Goal: Information Seeking & Learning: Learn about a topic

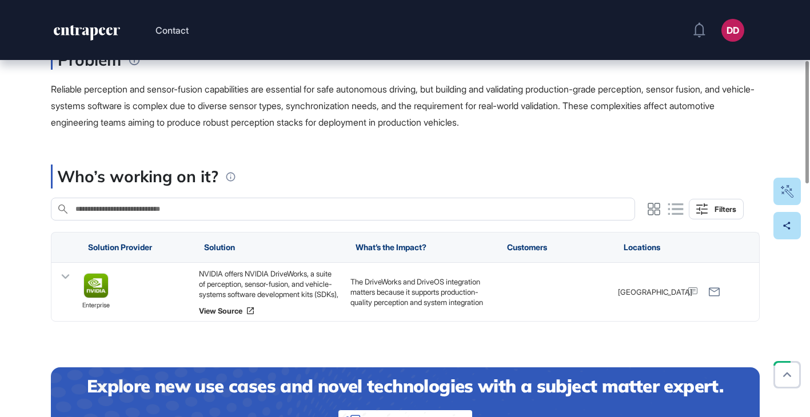
scroll to position [214, 0]
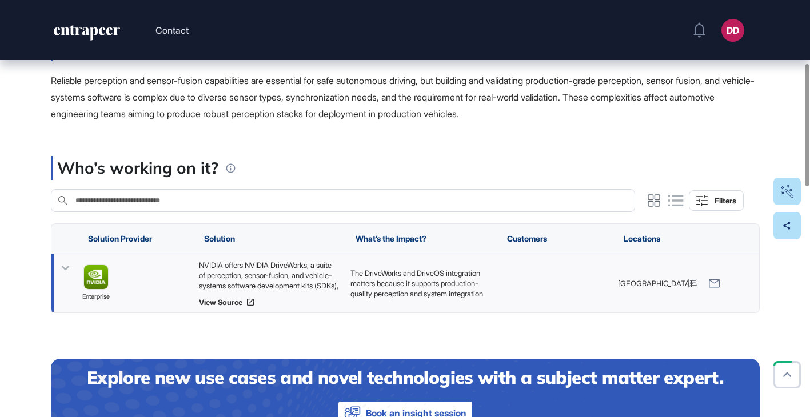
click at [62, 267] on icon at bounding box center [65, 269] width 8 height 5
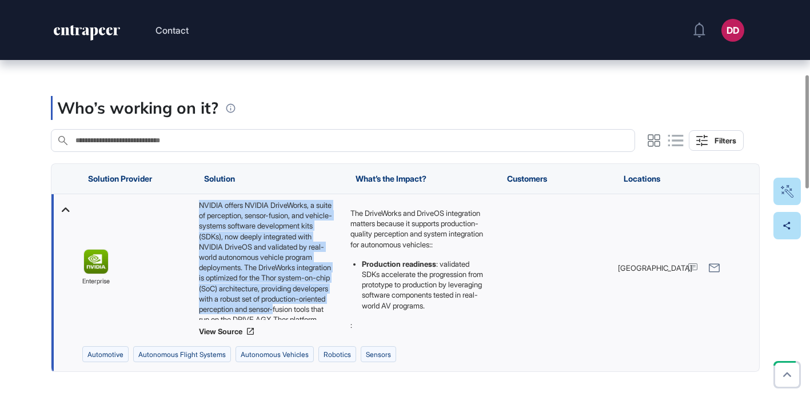
scroll to position [26, 0]
drag, startPoint x: 200, startPoint y: 203, endPoint x: 316, endPoint y: 327, distance: 170.3
click at [316, 327] on div "NVIDIA offers NVIDIA DriveWorks, a suite of perception, sensor-fusion, and vehi…" at bounding box center [268, 268] width 140 height 136
copy div "NVIDIA offers NVIDIA DriveWorks, a suite of perception, sensor-fusion, and vehi…"
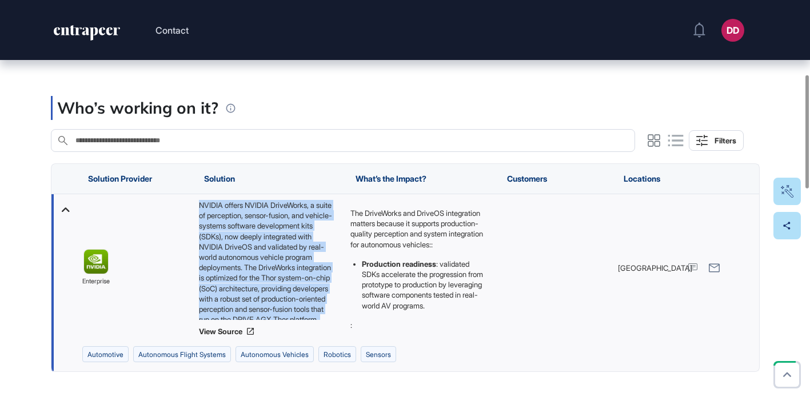
copy div "NVIDIA offers NVIDIA DriveWorks, a suite of perception, sensor-fusion, and vehi…"
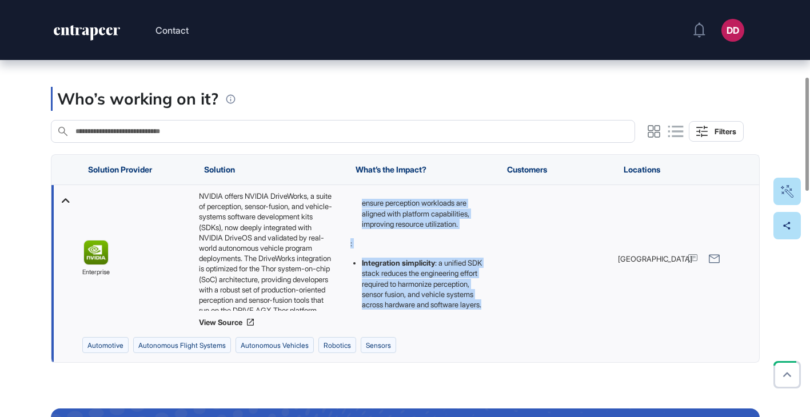
scroll to position [185, 0]
drag, startPoint x: 349, startPoint y: 203, endPoint x: 483, endPoint y: 317, distance: 175.6
click at [483, 317] on div "The DriveWorks and DriveOS integration matters because it supports production-q…" at bounding box center [420, 259] width 152 height 148
copy div "The DriveWorks and DriveOS integration matters because it supports production-q…"
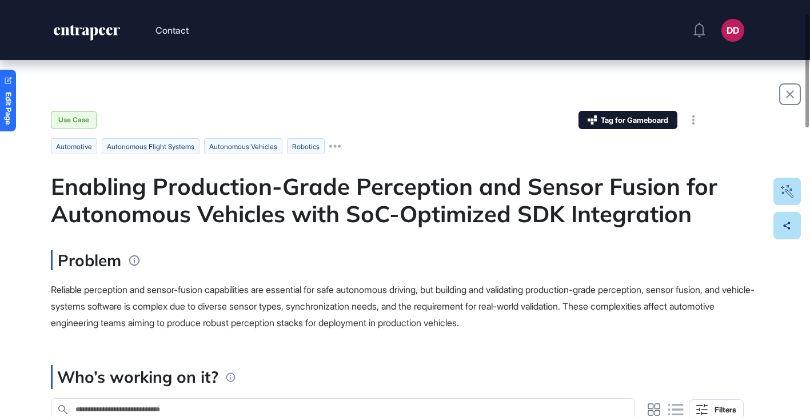
scroll to position [0, 0]
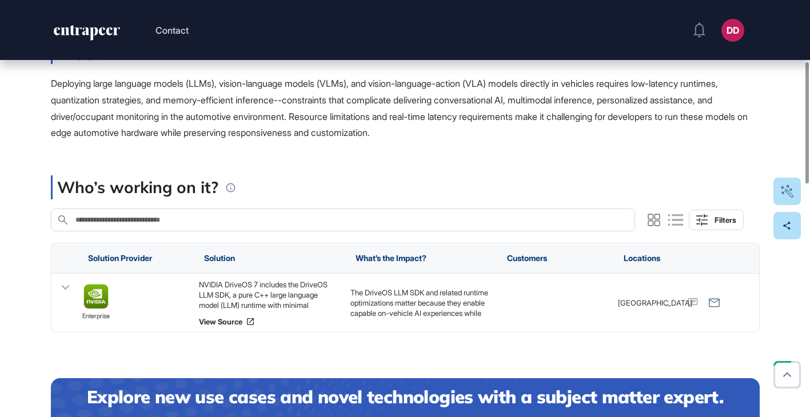
scroll to position [215, 0]
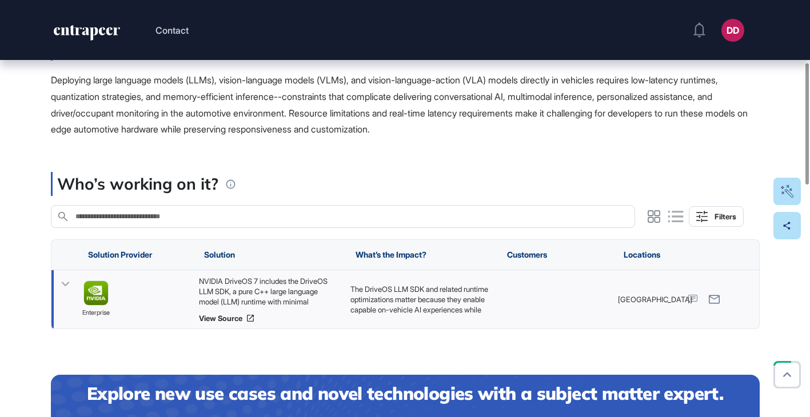
click at [66, 284] on icon at bounding box center [65, 284] width 8 height 5
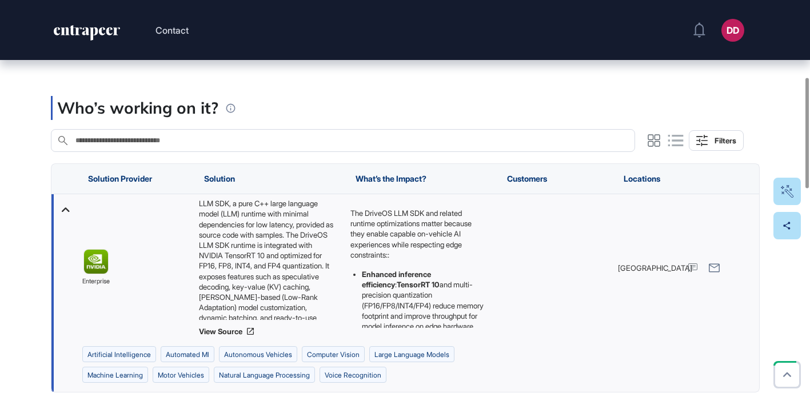
scroll to position [11, 0]
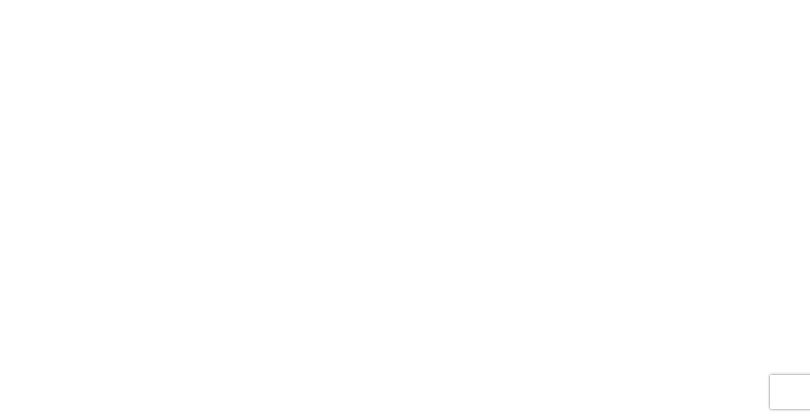
scroll to position [120, 0]
drag, startPoint x: 199, startPoint y: 210, endPoint x: 332, endPoint y: 328, distance: 177.4
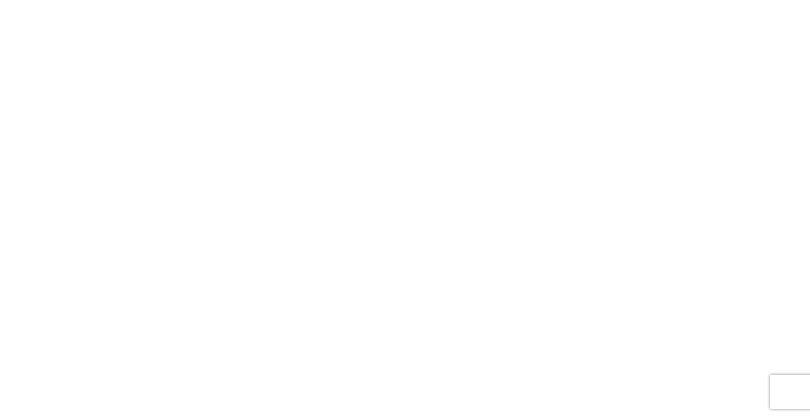
copy div "Tensor has developed the Robocar, which is positioned as the first fully autono…"
drag, startPoint x: 351, startPoint y: 218, endPoint x: 472, endPoint y: 337, distance: 169.5
copy p "The introduction of Tensor's Robocar represents a significant advancement in th…"
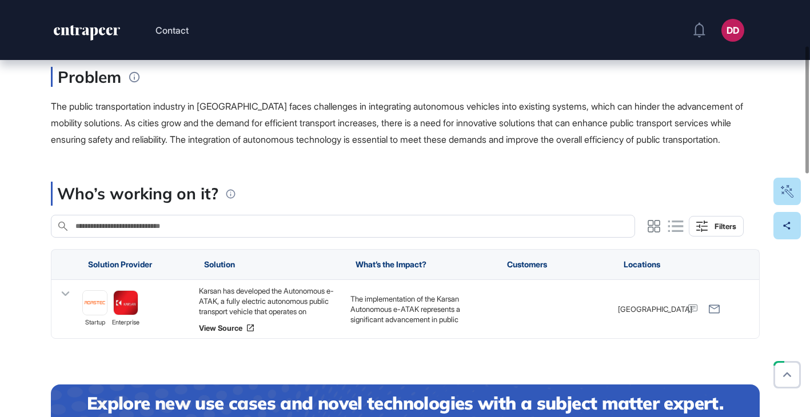
scroll to position [178, 0]
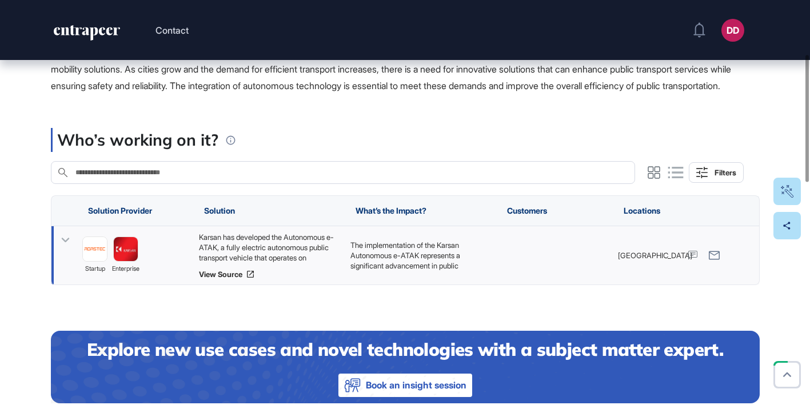
click at [64, 249] on icon at bounding box center [65, 240] width 17 height 17
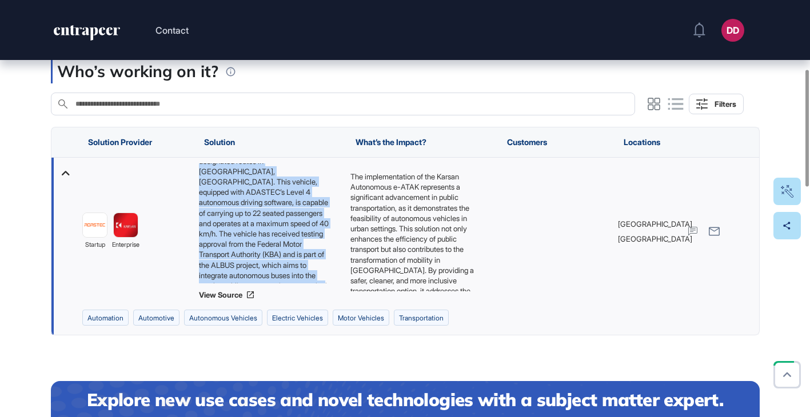
scroll to position [57, 0]
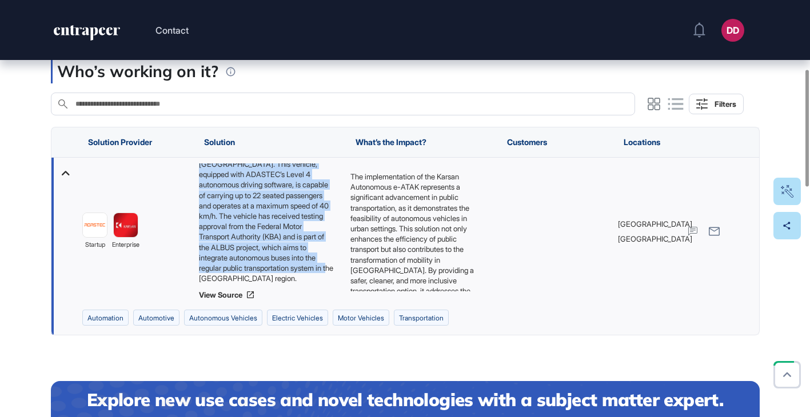
drag, startPoint x: 199, startPoint y: 184, endPoint x: 336, endPoint y: 298, distance: 177.9
click at [336, 284] on div "Karsan has developed the Autonomous e-ATAK, a fully electric autonomous public …" at bounding box center [268, 224] width 140 height 120
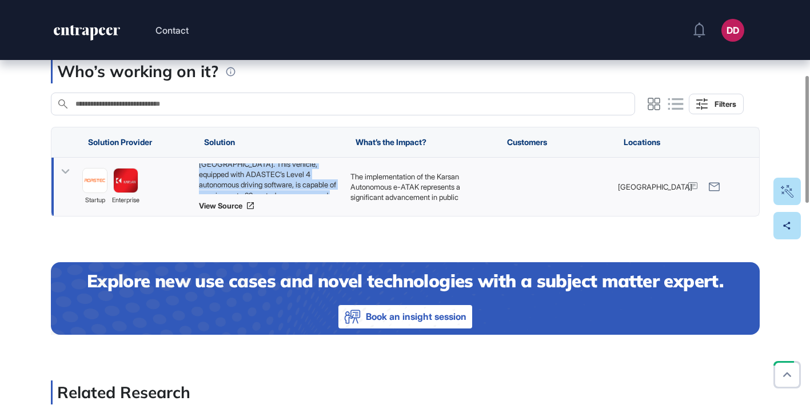
copy div "Karsan has developed the Autonomous e-ATAK, a fully electric autonomous public …"
click at [65, 180] on icon at bounding box center [65, 172] width 17 height 17
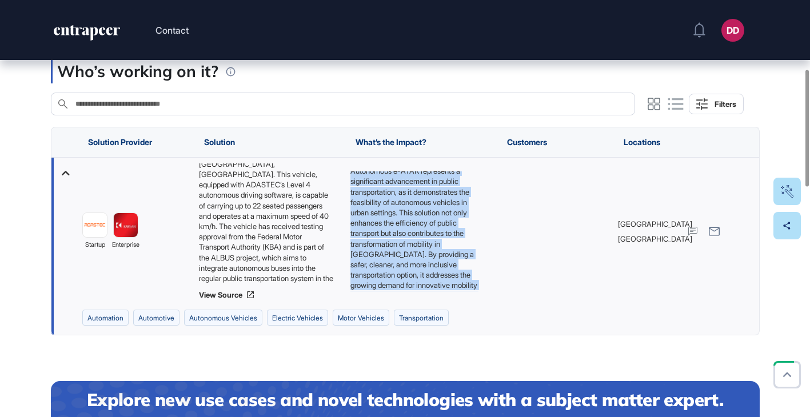
scroll to position [36, 0]
drag, startPoint x: 351, startPoint y: 192, endPoint x: 486, endPoint y: 312, distance: 179.9
click at [486, 305] on div "The implementation of the Karsan Autonomous e-ATAK represents a significant adv…" at bounding box center [420, 232] width 152 height 148
copy p "The implementation of the Karsan Autonomous e-ATAK represents a significant adv…"
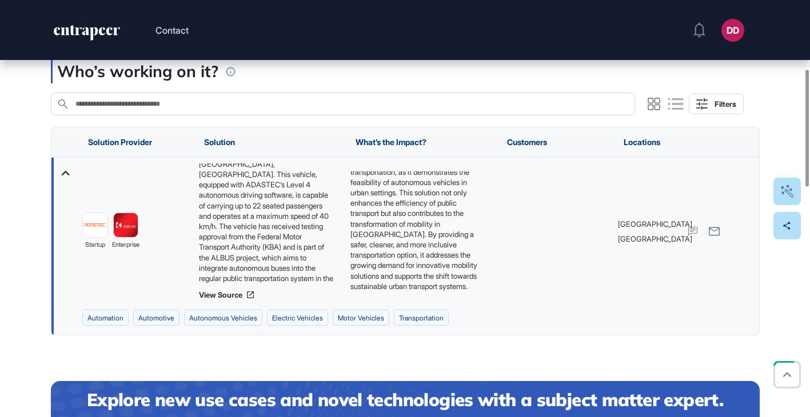
click at [301, 78] on div "Who’s working on it?" at bounding box center [397, 71] width 693 height 24
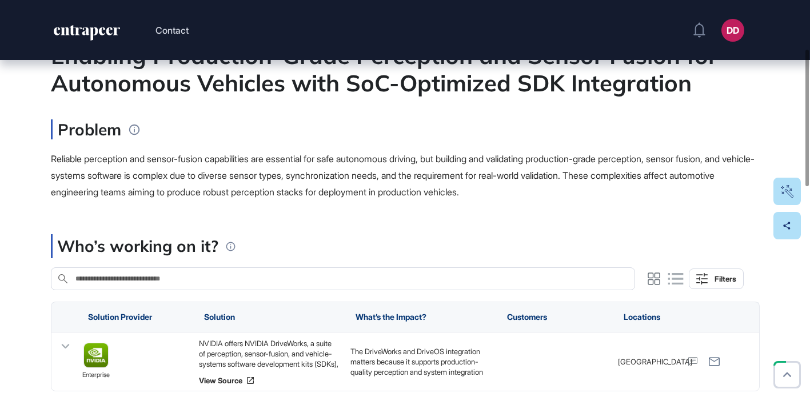
scroll to position [150, 0]
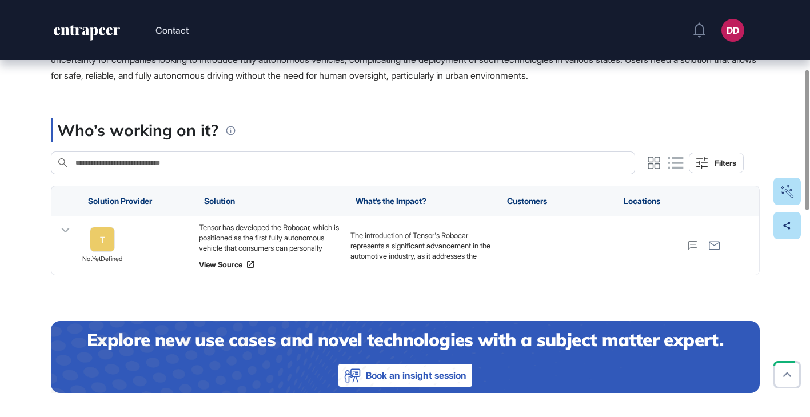
scroll to position [205, 0]
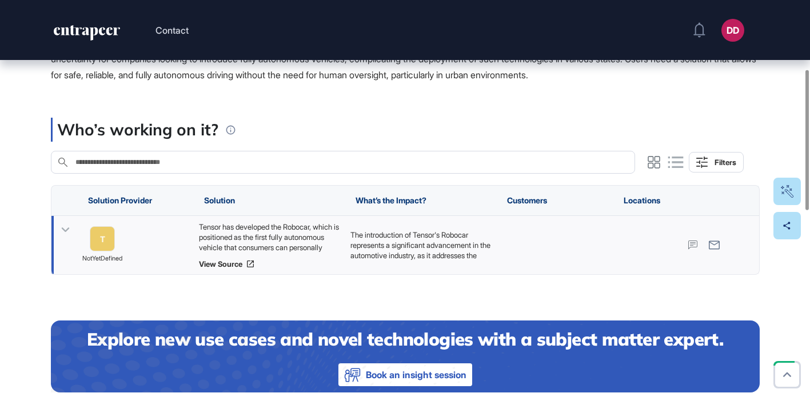
click at [67, 232] on icon at bounding box center [65, 230] width 17 height 17
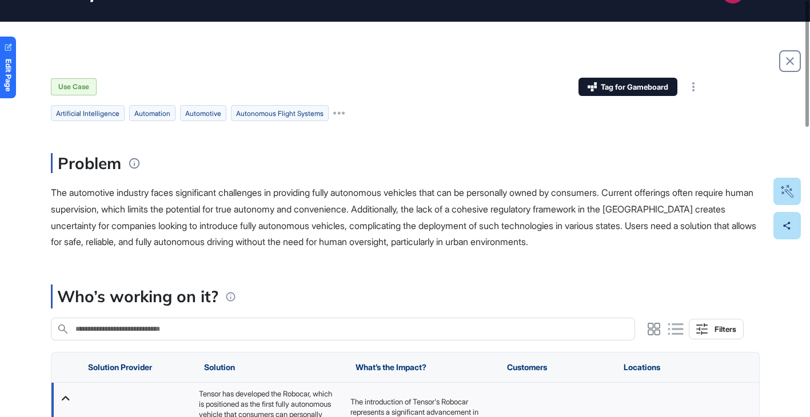
scroll to position [0, 0]
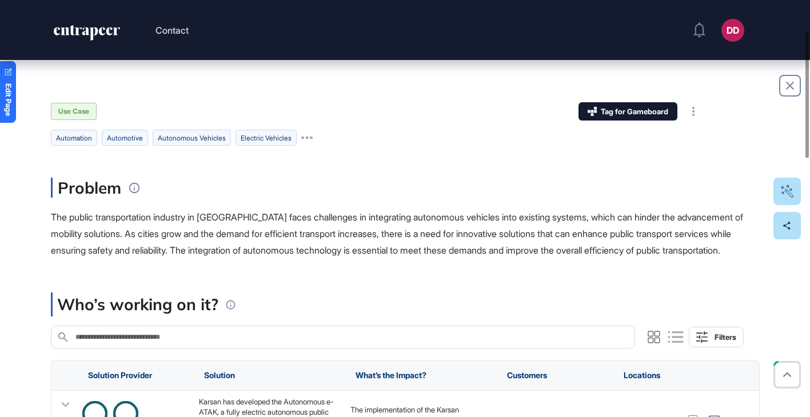
scroll to position [99, 0]
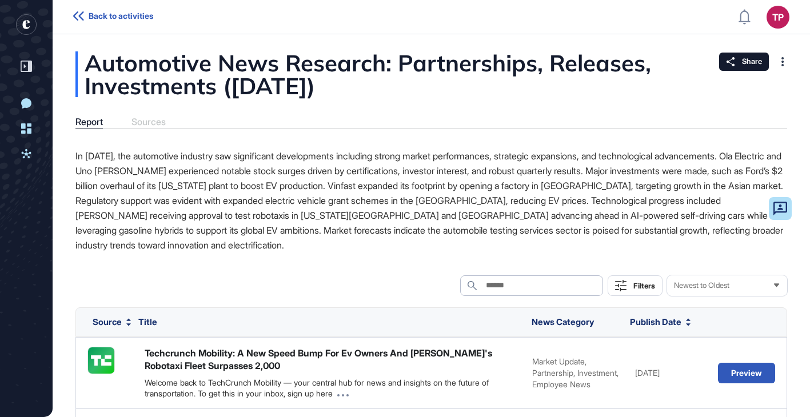
scroll to position [1, 1]
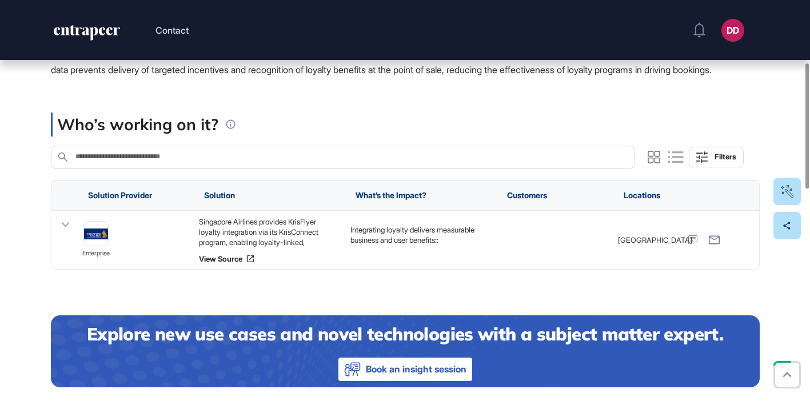
scroll to position [211, 0]
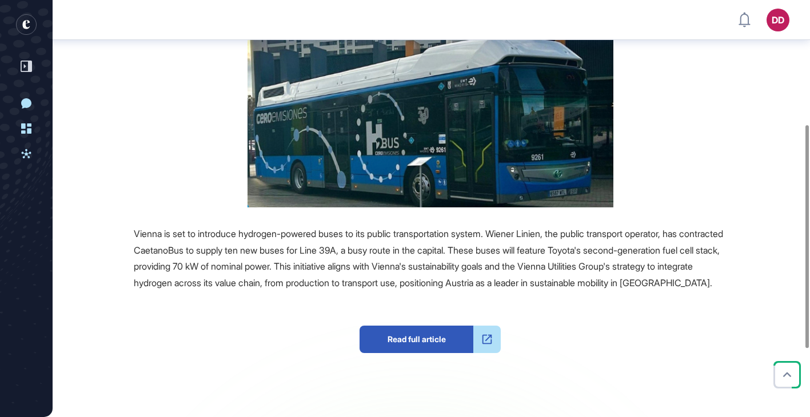
scroll to position [233, 0]
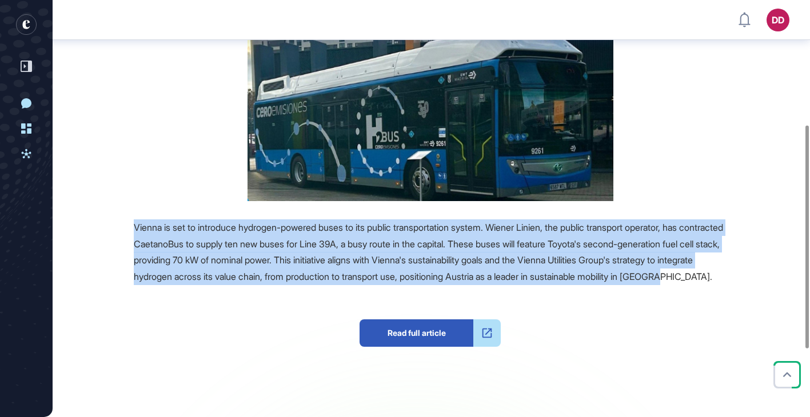
drag, startPoint x: 136, startPoint y: 227, endPoint x: 272, endPoint y: 296, distance: 152.4
click at [273, 285] on div "Vienna is set to introduce hydrogen-powered buses to its public transportation …" at bounding box center [430, 253] width 593 height 66
copy span "Vienna is set to introduce hydrogen-powered buses to its public transportation …"
click at [363, 265] on span "Vienna is set to introduce hydrogen-powered buses to its public transportation …" at bounding box center [429, 252] width 590 height 61
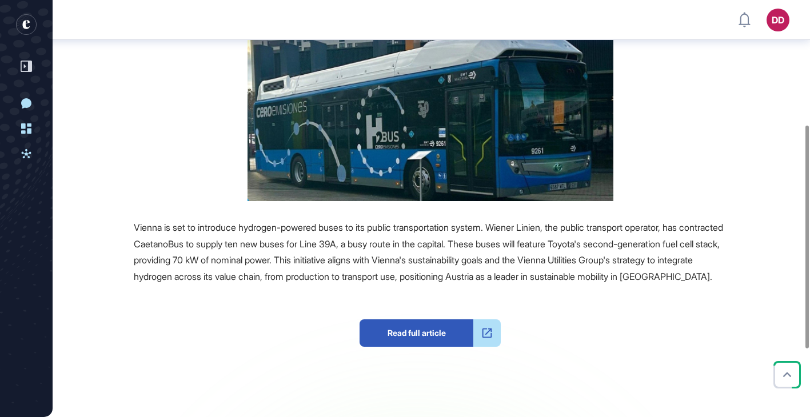
scroll to position [0, 0]
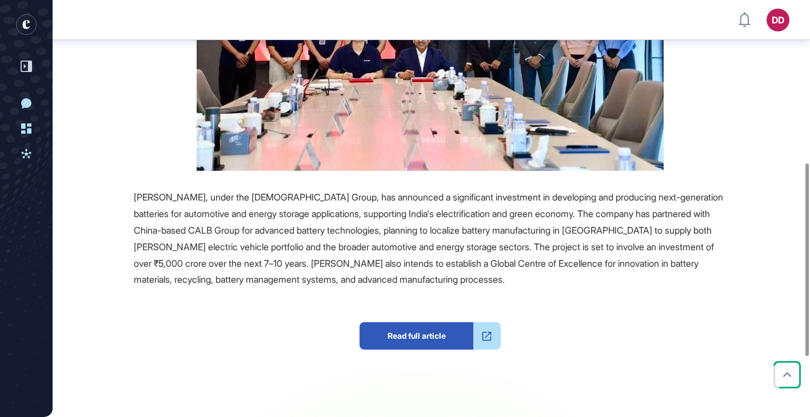
scroll to position [371, 0]
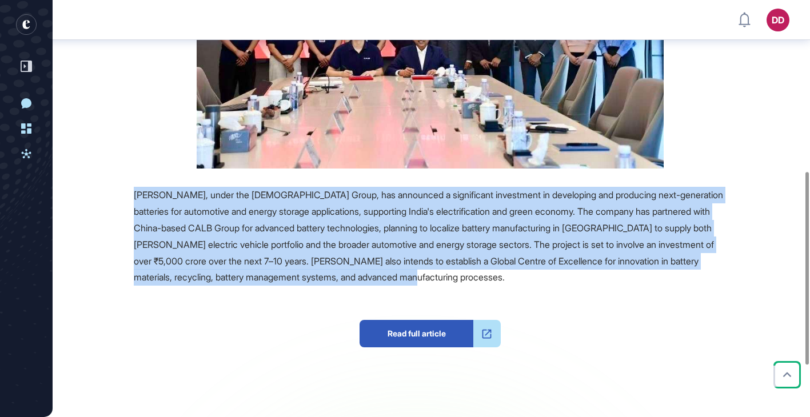
drag, startPoint x: 134, startPoint y: 195, endPoint x: 670, endPoint y: 272, distance: 540.8
click at [670, 274] on div "Ashok Leyland, under the Hinduja Group, has announced a significant investment …" at bounding box center [430, 236] width 593 height 99
copy span "Ashok Leyland, under the Hinduja Group, has announced a significant investment …"
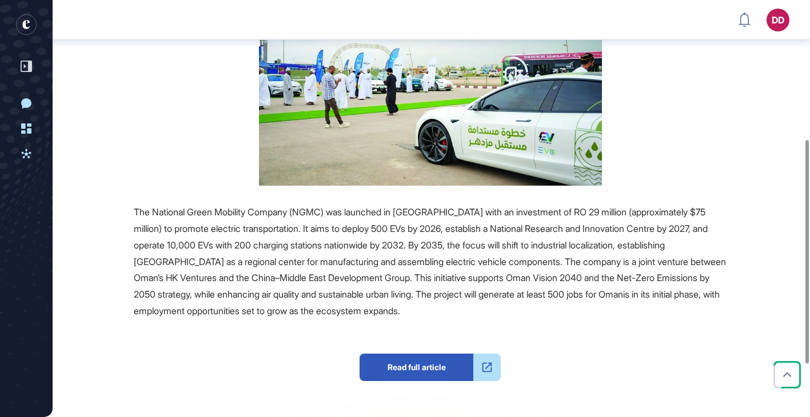
scroll to position [277, 0]
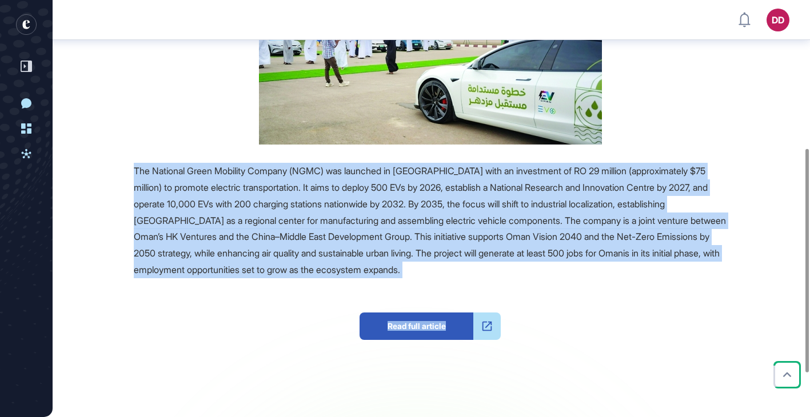
drag, startPoint x: 134, startPoint y: 149, endPoint x: 589, endPoint y: 255, distance: 467.5
click at [590, 255] on div "The National Green Mobility Company (NGMC) was launched in [GEOGRAPHIC_DATA] wi…" at bounding box center [430, 221] width 593 height 116
copy span "The National Green Mobility Company (NGMC) was launched in [GEOGRAPHIC_DATA] wi…"
click at [438, 209] on div "The National Green Mobility Company (NGMC) was launched in [GEOGRAPHIC_DATA] wi…" at bounding box center [430, 221] width 593 height 116
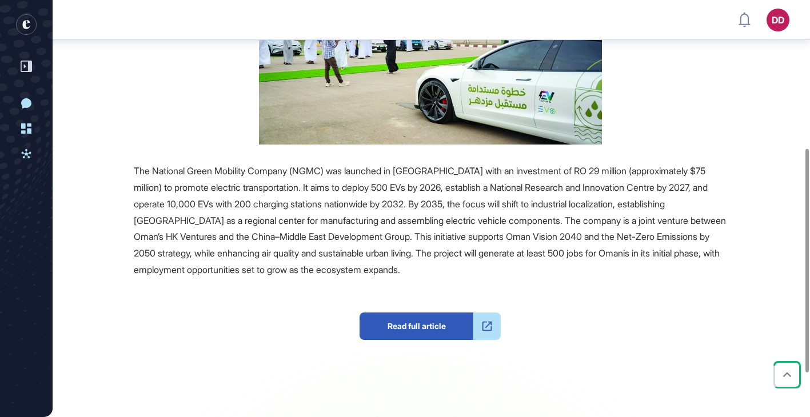
scroll to position [0, 0]
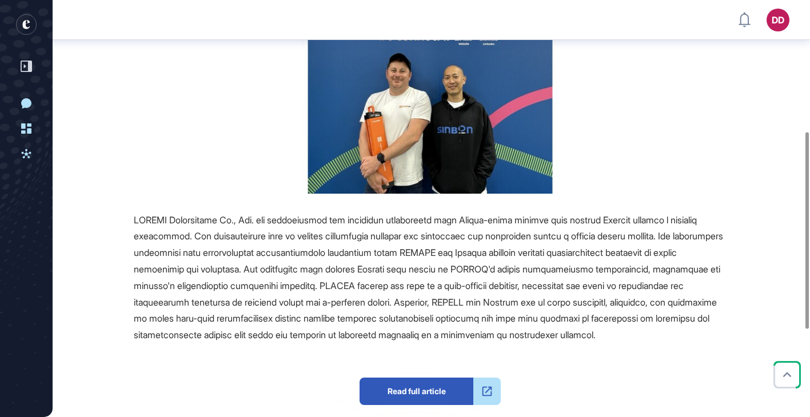
scroll to position [287, 0]
